Goal: Transaction & Acquisition: Purchase product/service

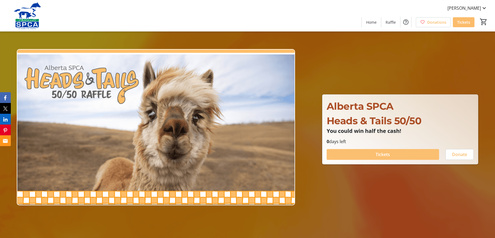
click at [383, 155] on span "Tickets" at bounding box center [382, 154] width 14 height 6
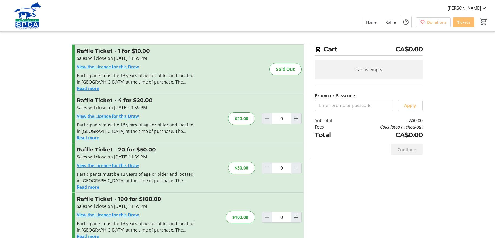
scroll to position [10, 0]
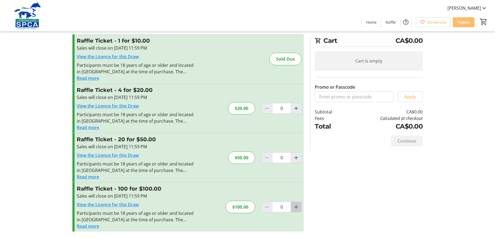
click at [297, 208] on mat-icon "Increment by one" at bounding box center [296, 207] width 6 height 6
type input "1"
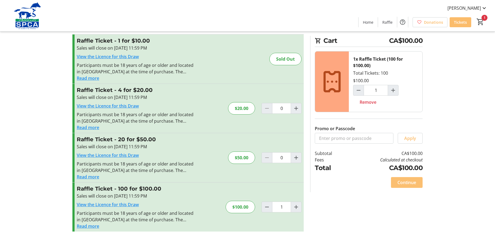
click at [408, 184] on span "Continue" at bounding box center [406, 183] width 19 height 6
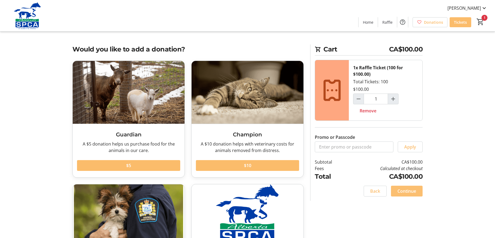
click at [407, 191] on span "Continue" at bounding box center [406, 191] width 19 height 6
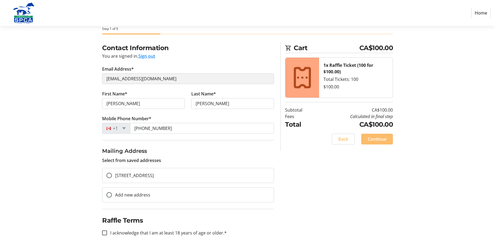
scroll to position [39, 0]
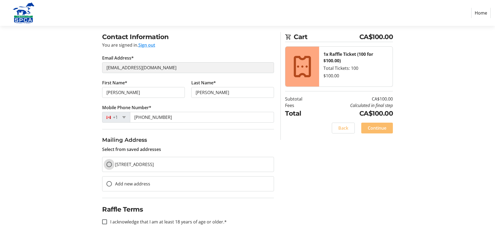
click at [108, 165] on input "[STREET_ADDRESS]" at bounding box center [108, 164] width 5 height 5
radio input "true"
click at [104, 223] on input "I acknowledge that I am at least 18 years of age or older.*" at bounding box center [104, 222] width 5 height 5
checkbox input "true"
click at [376, 129] on span "Continue" at bounding box center [376, 128] width 19 height 6
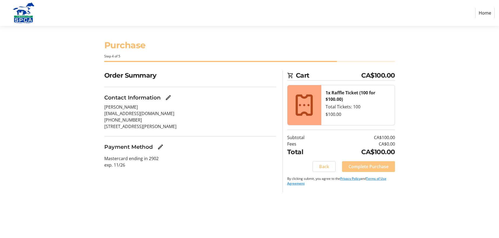
click at [366, 168] on span "Complete Purchase" at bounding box center [368, 167] width 40 height 6
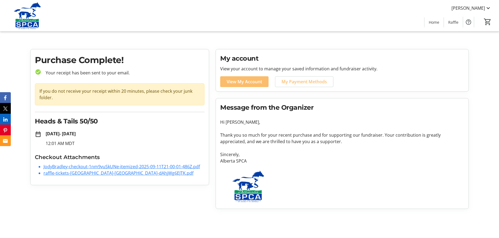
click at [88, 174] on link "raffle-tickets-[GEOGRAPHIC_DATA]-[GEOGRAPHIC_DATA]-dAhjWg6EJTK.pdf" at bounding box center [118, 173] width 150 height 6
